Goal: Task Accomplishment & Management: Manage account settings

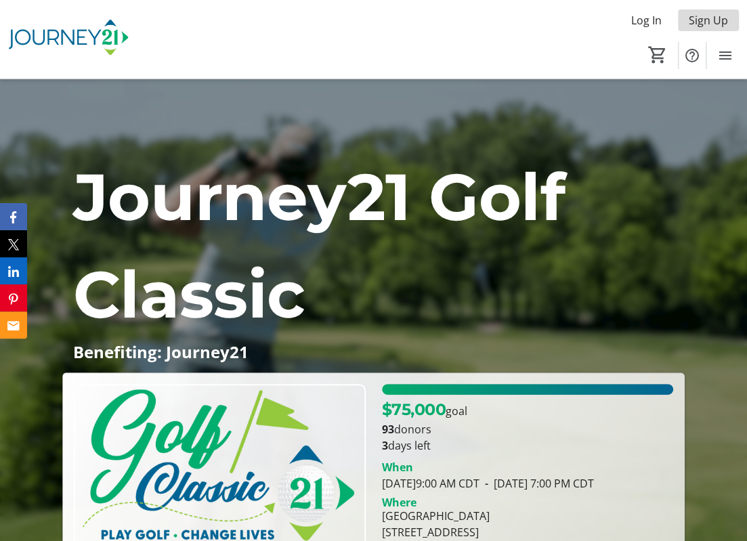
click at [704, 25] on span "Sign Up" at bounding box center [708, 20] width 39 height 16
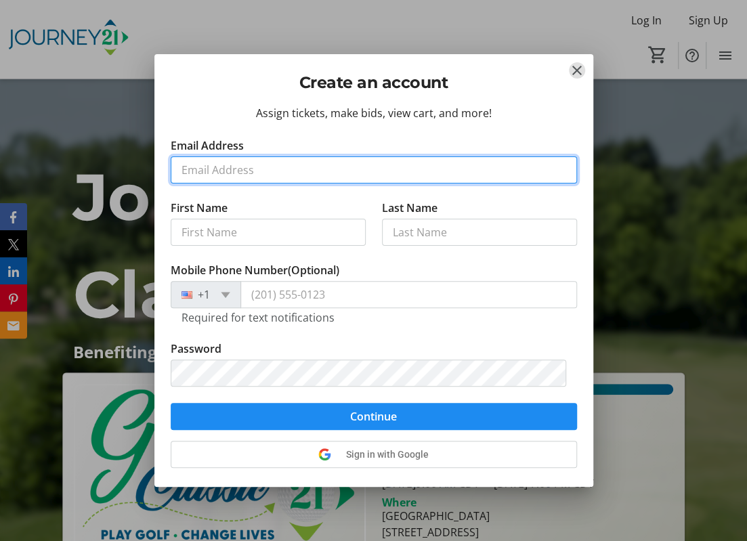
click at [192, 166] on input "Email Address" at bounding box center [374, 169] width 406 height 27
type input "[PERSON_NAME][EMAIL_ADDRESS][PERSON_NAME][DOMAIN_NAME]"
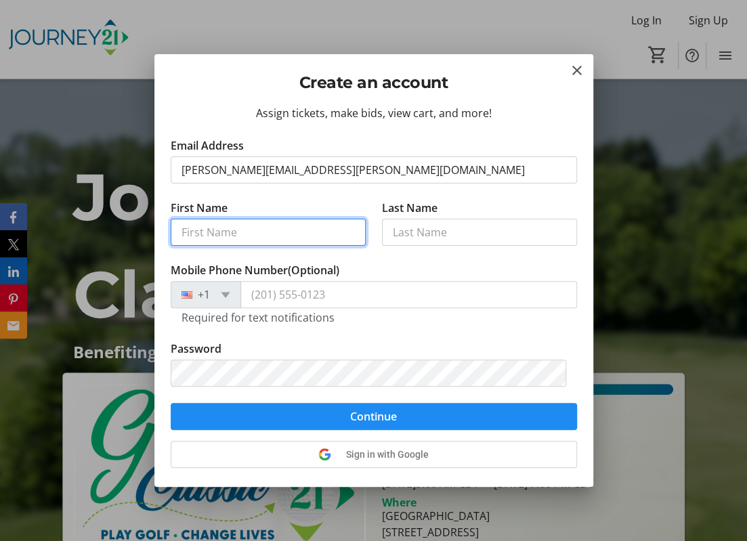
type input "Eric"
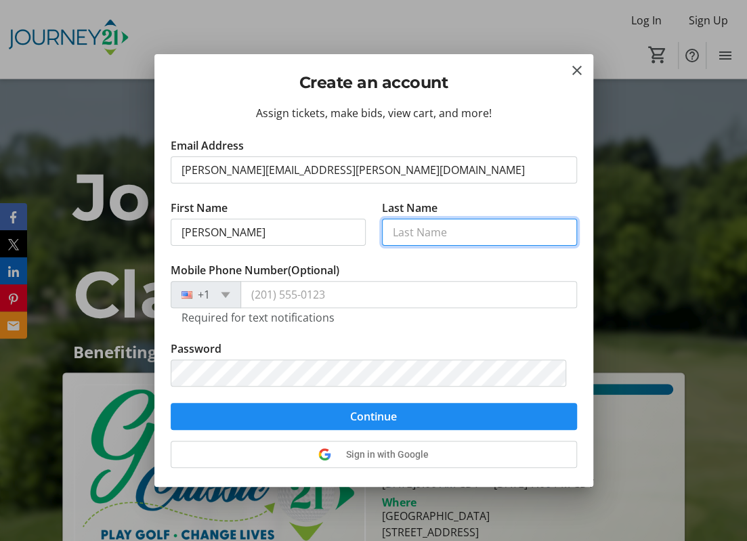
type input "Bohnsack"
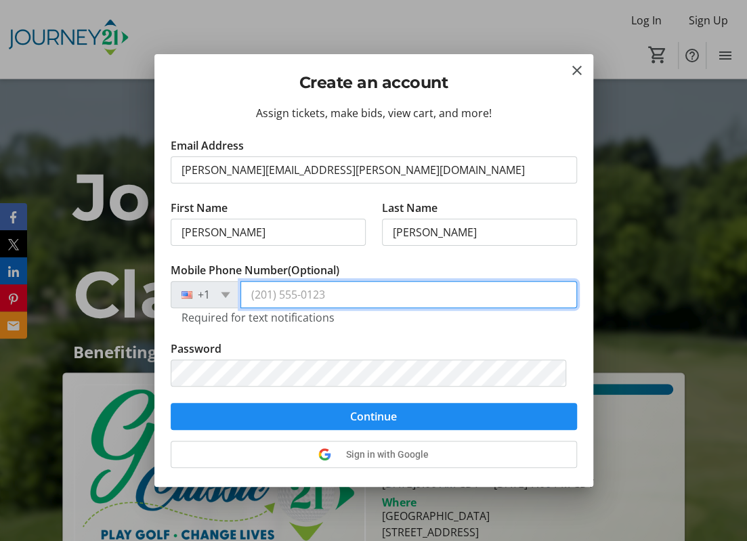
type input "(414) 688-0286"
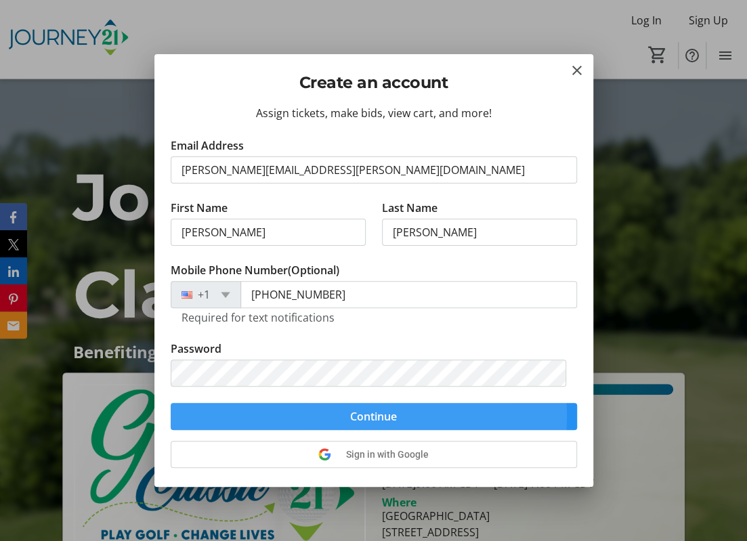
click at [352, 415] on span "Continue" at bounding box center [373, 417] width 47 height 16
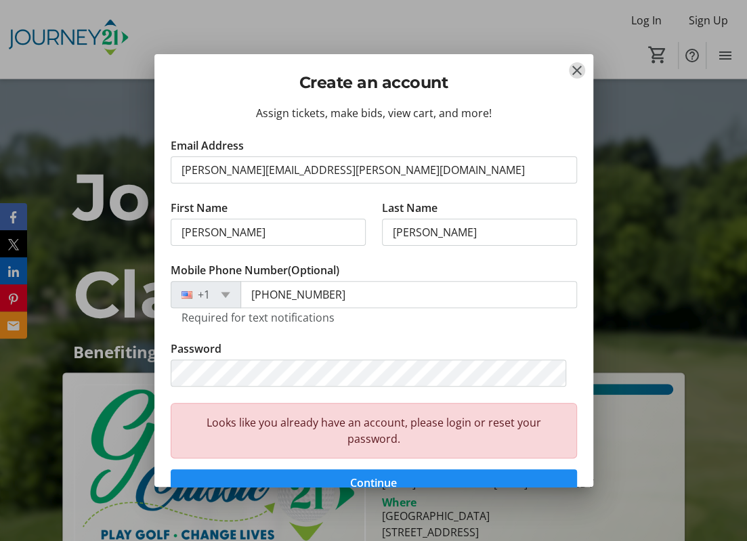
click at [576, 66] on mat-icon "Close" at bounding box center [577, 70] width 16 height 16
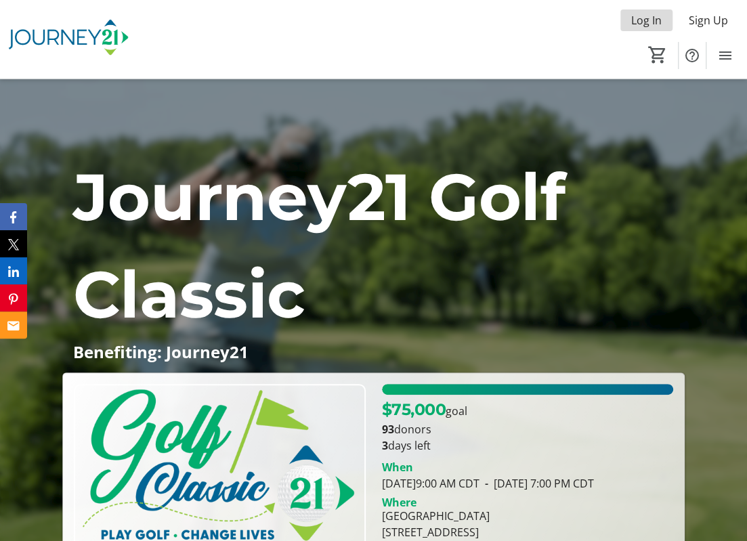
click at [637, 21] on span "Log In" at bounding box center [646, 20] width 30 height 16
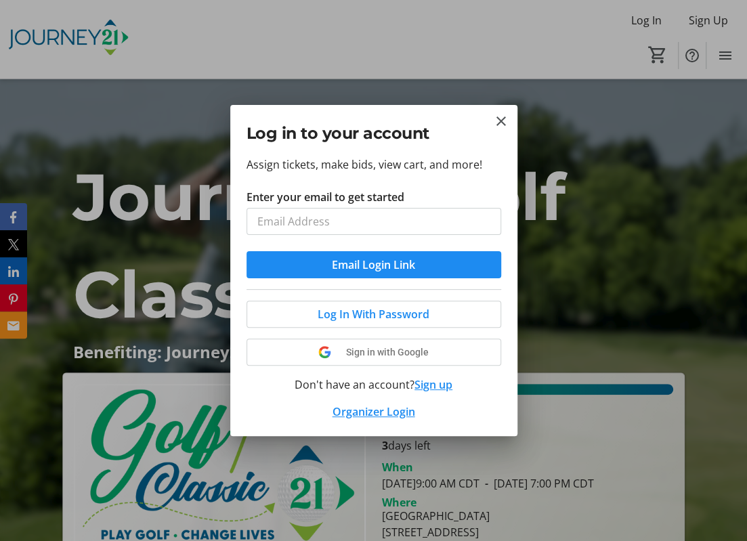
click at [325, 224] on input "Enter your email to get started" at bounding box center [374, 221] width 255 height 27
type input "[PERSON_NAME][EMAIL_ADDRESS][PERSON_NAME][DOMAIN_NAME]"
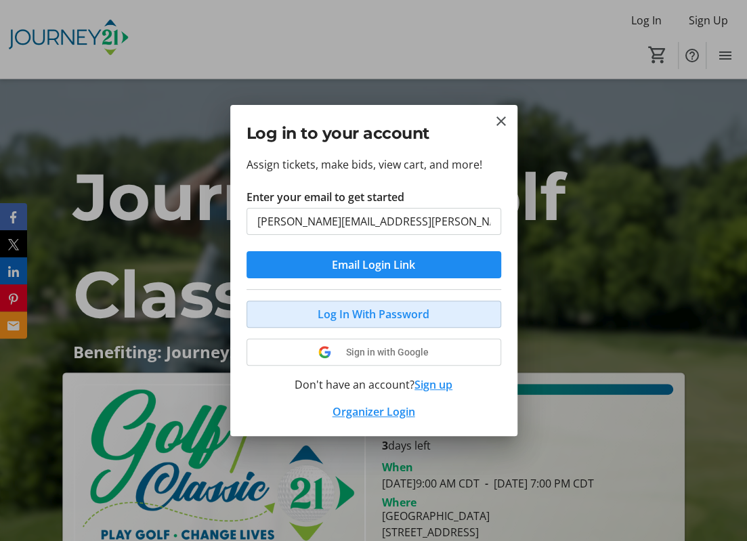
click at [383, 318] on span "Log In With Password" at bounding box center [374, 314] width 112 height 16
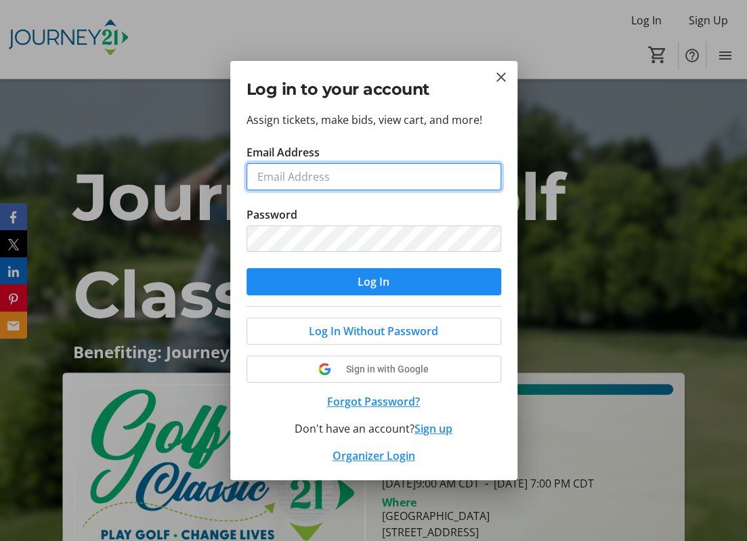
click at [279, 175] on input "Email Address" at bounding box center [374, 176] width 255 height 27
type input "[PERSON_NAME][EMAIL_ADDRESS][PERSON_NAME][DOMAIN_NAME]"
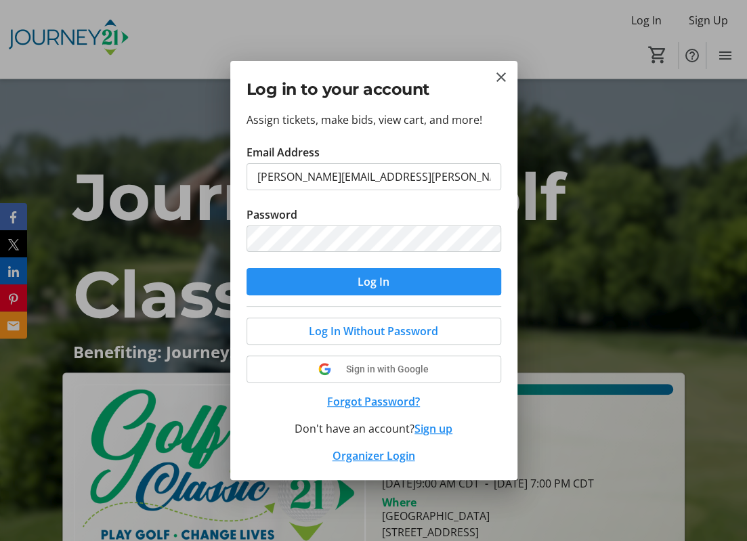
click at [337, 292] on span "submit" at bounding box center [374, 282] width 255 height 33
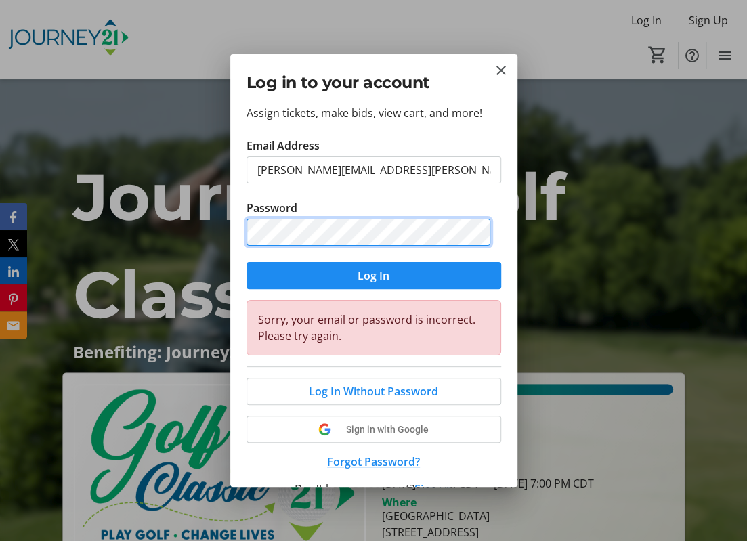
click at [198, 231] on div "Log in to your account Assign tickets, make bids, view cart, and more! Email Ad…" at bounding box center [373, 270] width 747 height 541
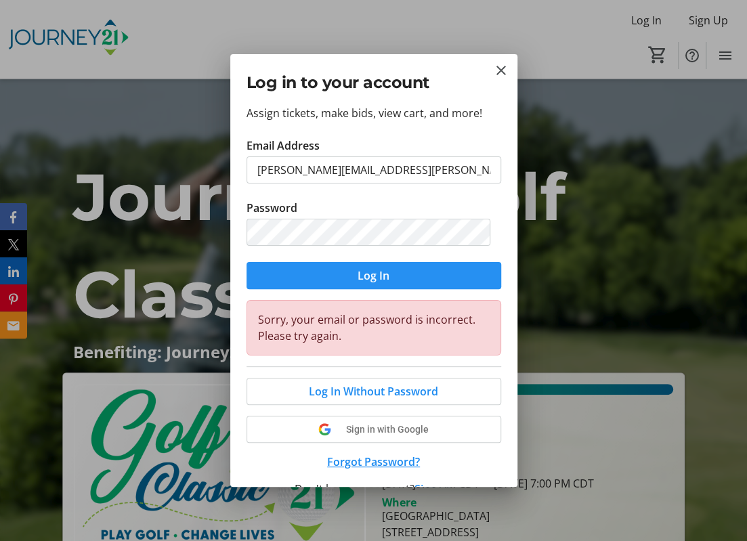
click at [358, 272] on span "Log In" at bounding box center [374, 276] width 32 height 16
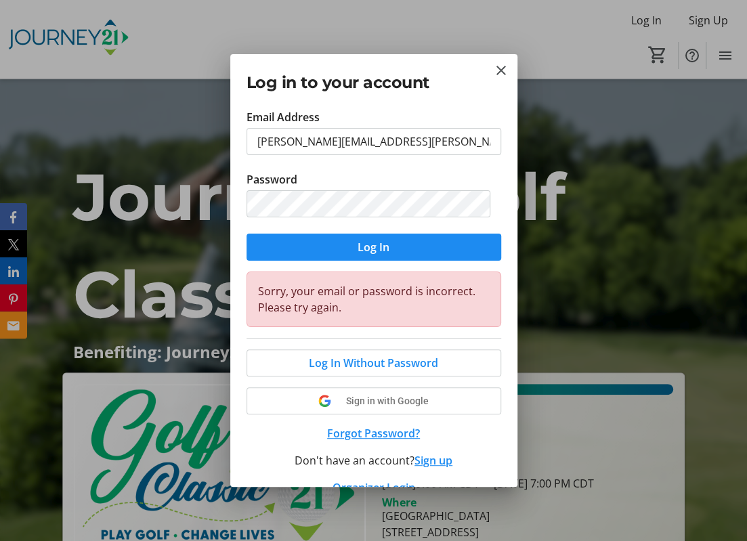
scroll to position [51, 0]
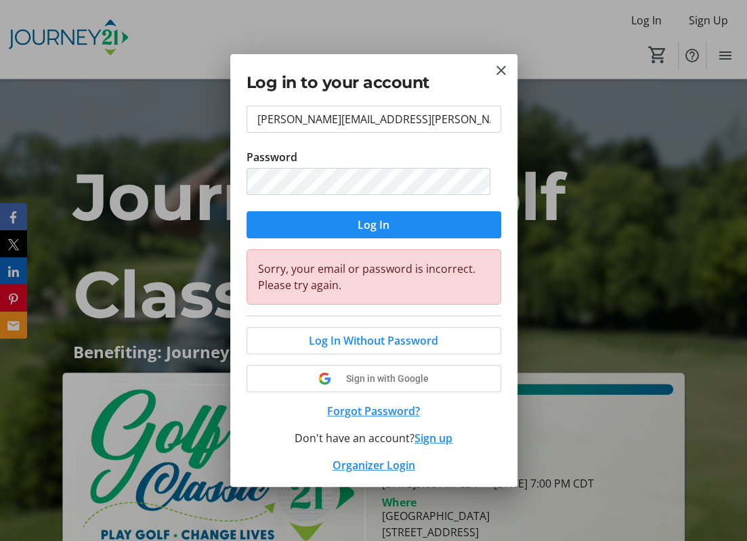
click at [339, 409] on button "Forgot Password?" at bounding box center [374, 411] width 255 height 16
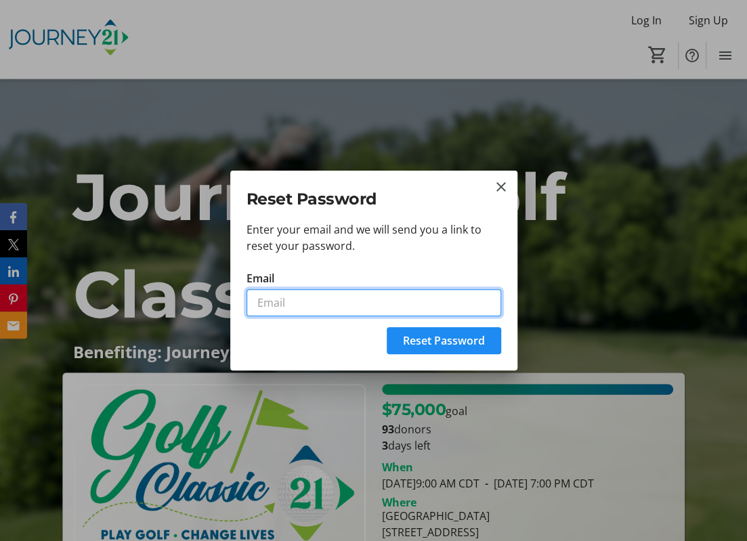
click at [268, 296] on input "Email" at bounding box center [374, 302] width 255 height 27
type input "[PERSON_NAME][EMAIL_ADDRESS][PERSON_NAME][DOMAIN_NAME]"
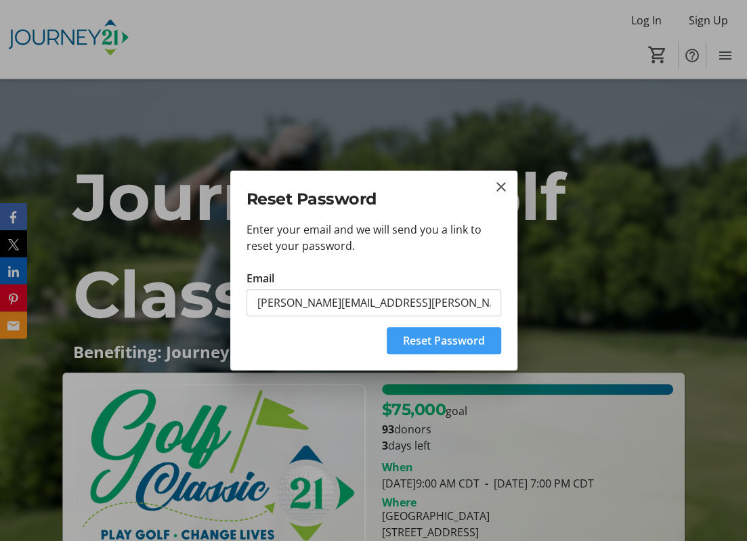
click at [398, 342] on span "submit" at bounding box center [444, 341] width 114 height 33
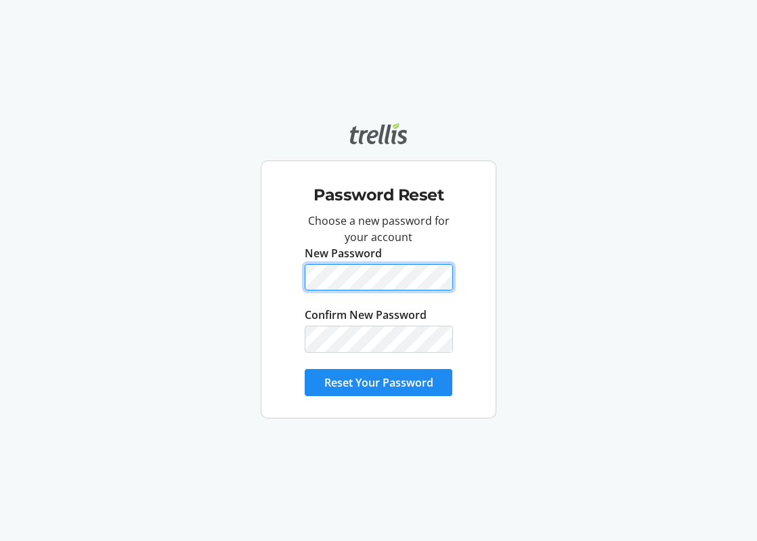
click at [269, 280] on div "Password Reset Choose a new password for your account New Password Confirm New …" at bounding box center [379, 289] width 236 height 257
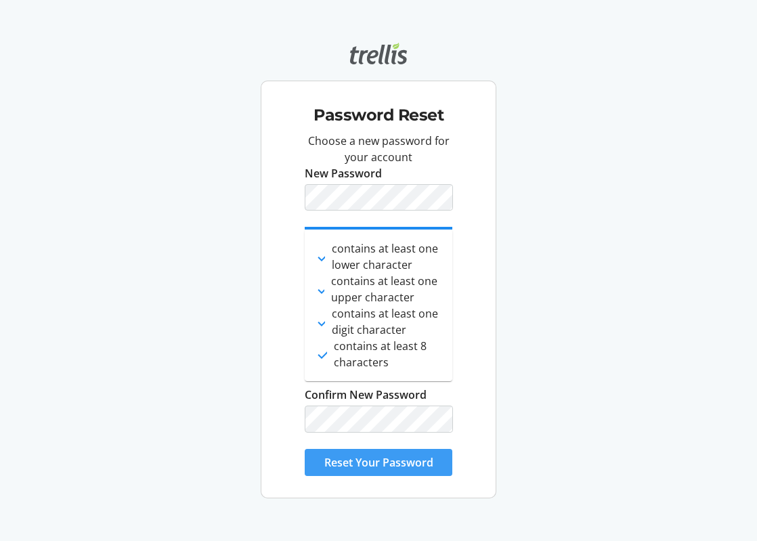
click at [425, 467] on span "Reset Your Password" at bounding box center [379, 463] width 109 height 16
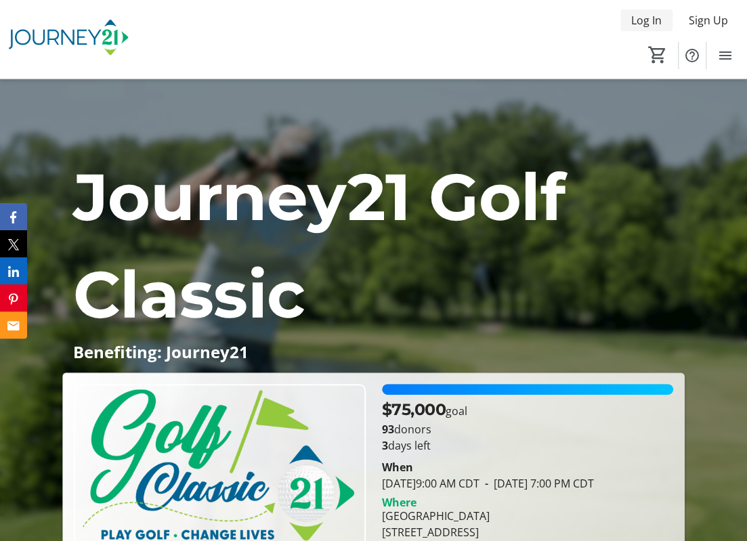
click at [645, 22] on span "Log In" at bounding box center [646, 20] width 30 height 16
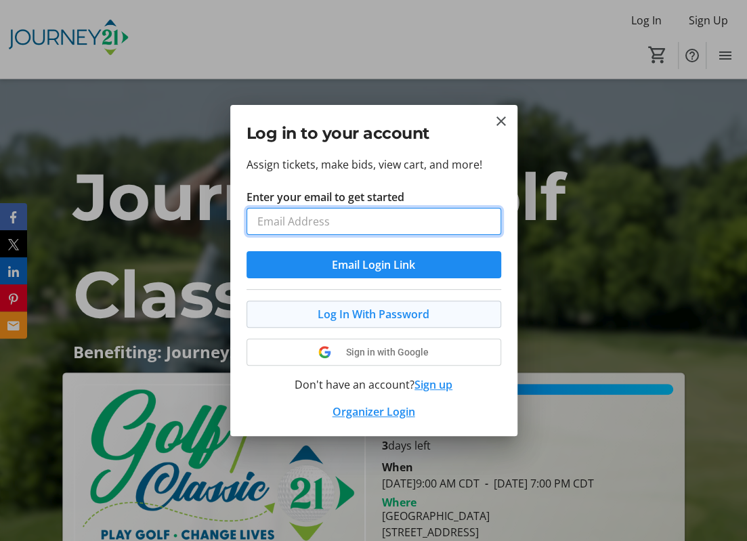
type input "[PERSON_NAME][EMAIL_ADDRESS][PERSON_NAME][DOMAIN_NAME]"
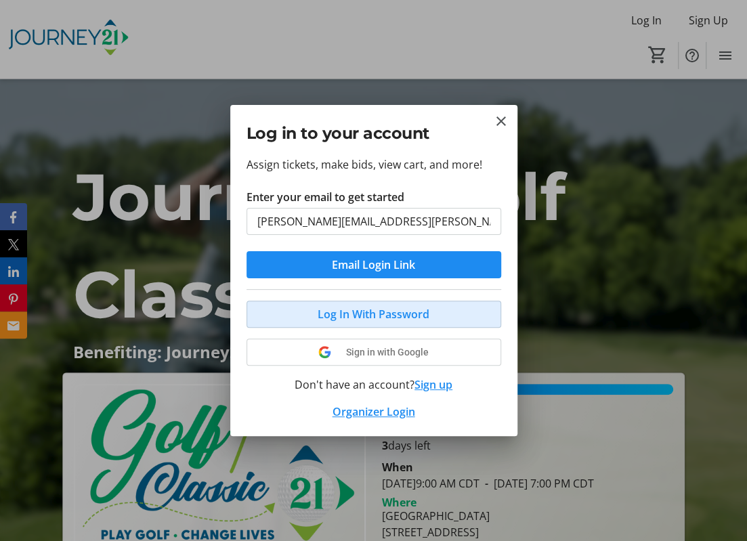
click at [369, 316] on span "Log In With Password" at bounding box center [374, 314] width 112 height 16
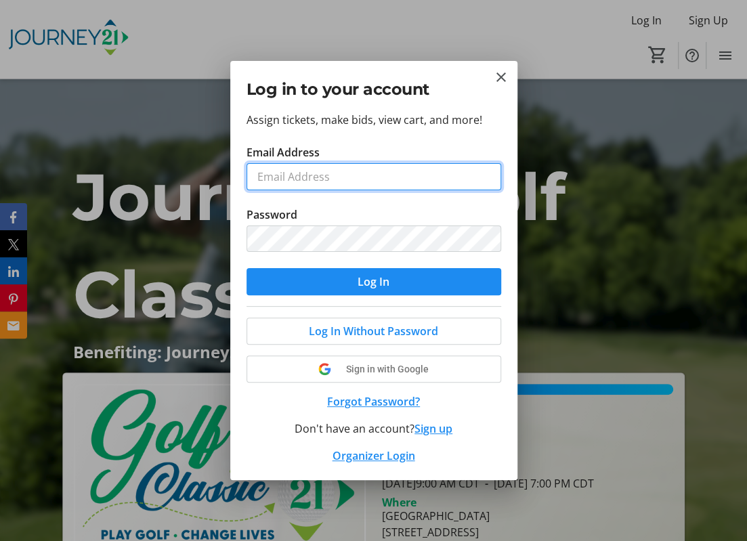
type input "[PERSON_NAME][EMAIL_ADDRESS][PERSON_NAME][DOMAIN_NAME]"
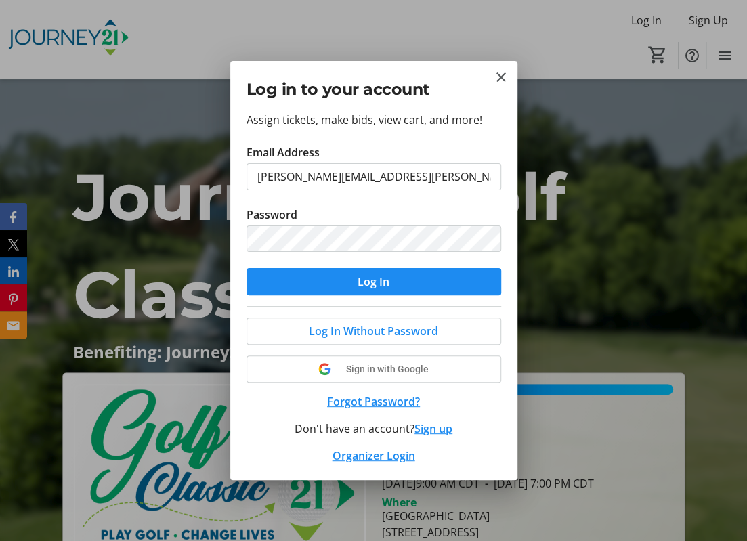
click at [349, 280] on span "submit" at bounding box center [374, 282] width 255 height 33
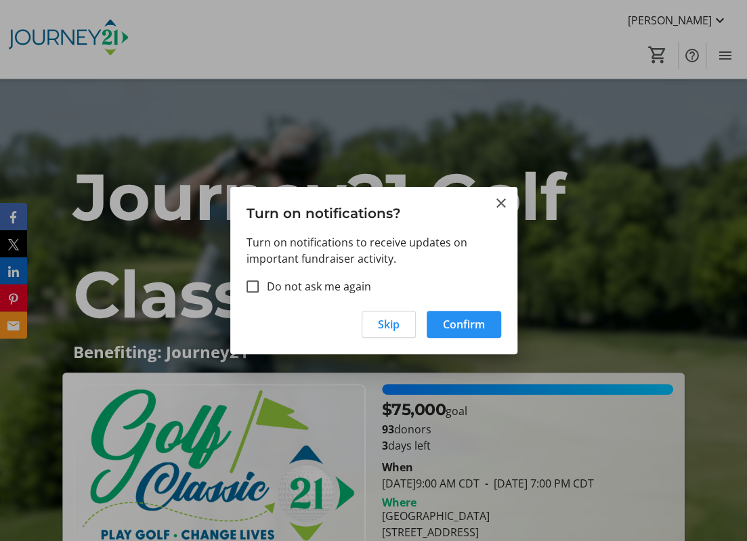
click at [455, 320] on span "Confirm" at bounding box center [464, 324] width 42 height 16
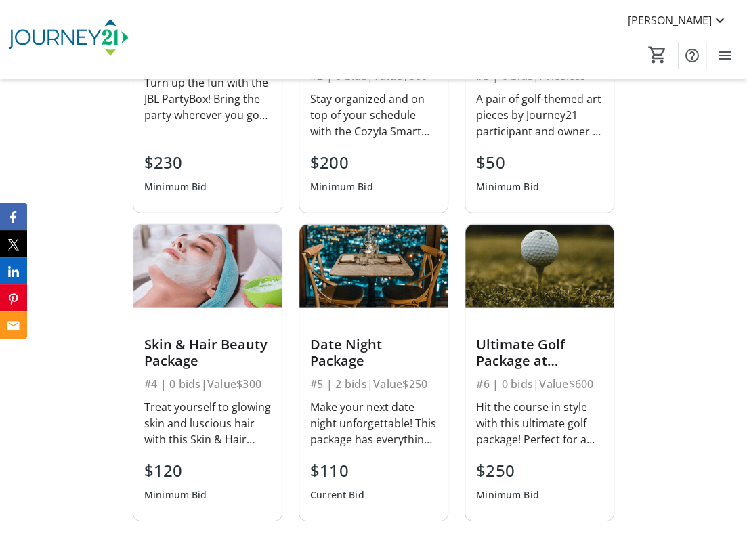
scroll to position [1919, 0]
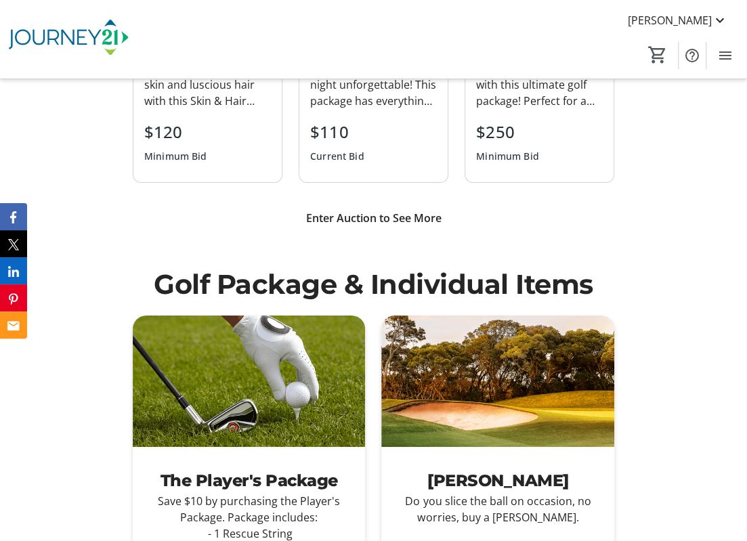
click at [367, 217] on span "Enter Auction to See More" at bounding box center [373, 218] width 135 height 16
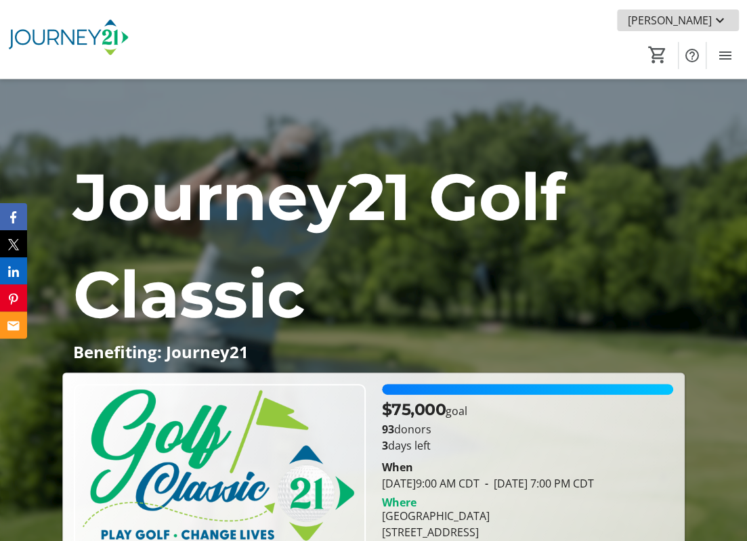
click at [723, 23] on mat-icon at bounding box center [720, 20] width 16 height 16
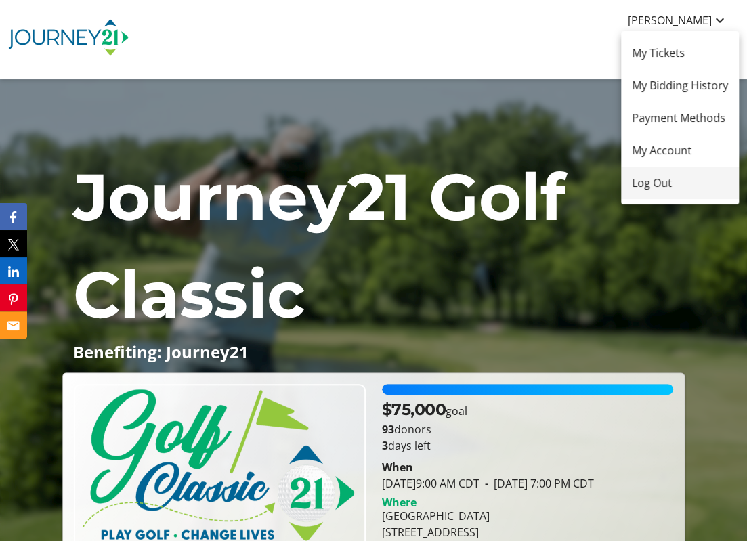
click at [679, 180] on span "Log Out" at bounding box center [680, 183] width 96 height 16
